Goal: Entertainment & Leisure: Browse casually

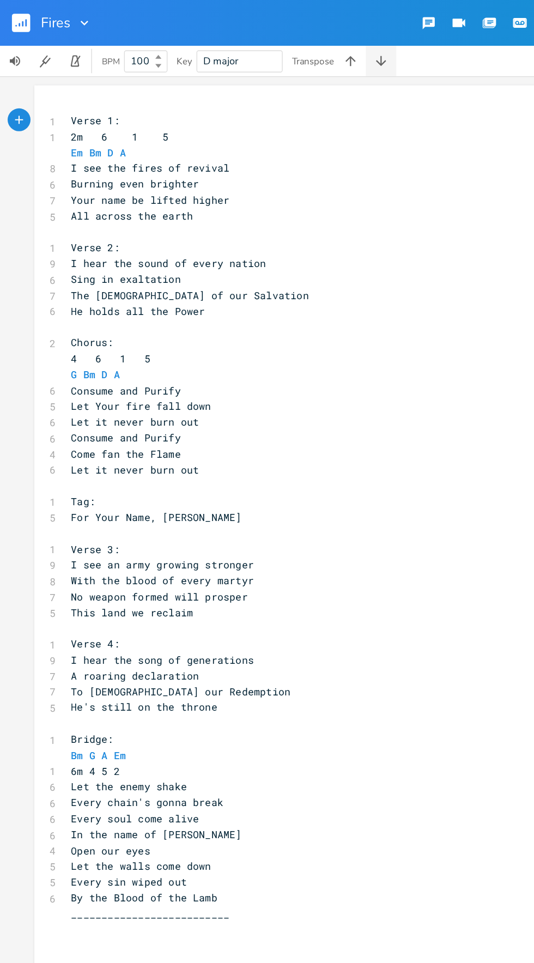
click at [280, 47] on button "button" at bounding box center [273, 44] width 22 height 22
click at [280, 45] on button "button" at bounding box center [273, 44] width 22 height 22
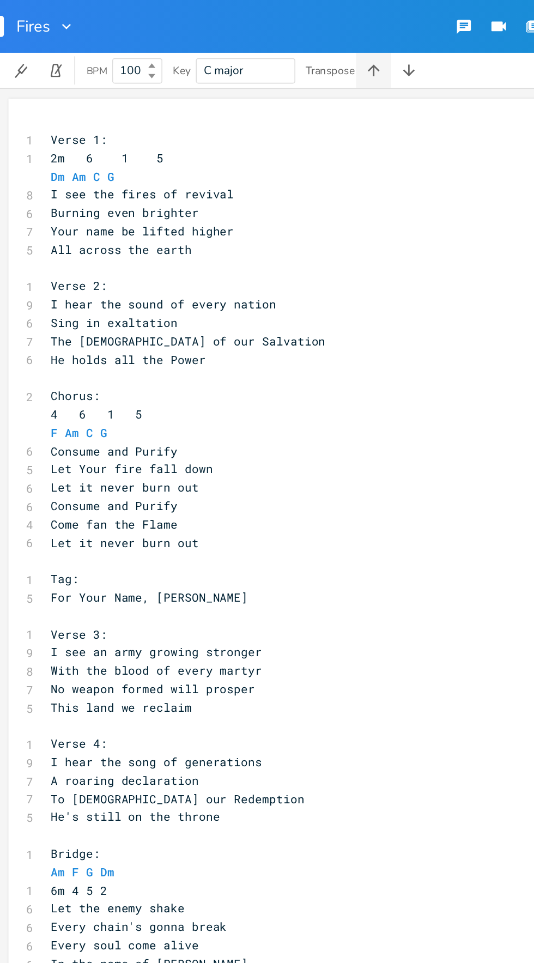
click at [251, 34] on button "button" at bounding box center [251, 44] width 22 height 22
click at [246, 35] on button "button" at bounding box center [251, 44] width 22 height 22
click at [251, 43] on icon "button" at bounding box center [250, 43] width 7 height 7
click at [248, 45] on icon "button" at bounding box center [250, 43] width 11 height 11
click at [272, 35] on button "button" at bounding box center [273, 44] width 22 height 22
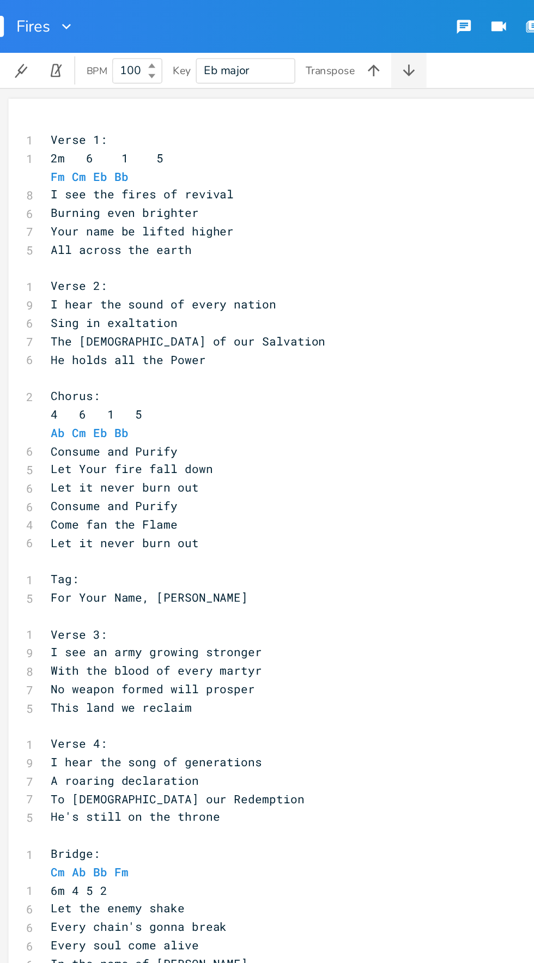
click at [273, 43] on icon "button" at bounding box center [272, 43] width 7 height 7
